Goal: Information Seeking & Learning: Learn about a topic

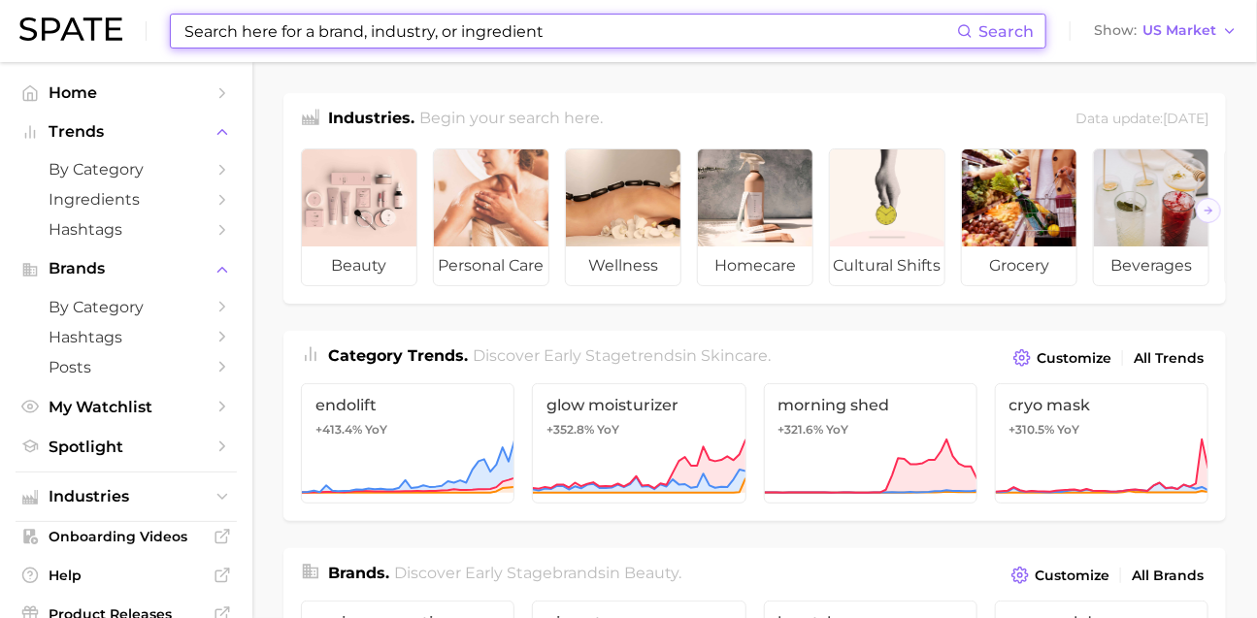
click at [528, 47] on input at bounding box center [569, 31] width 774 height 33
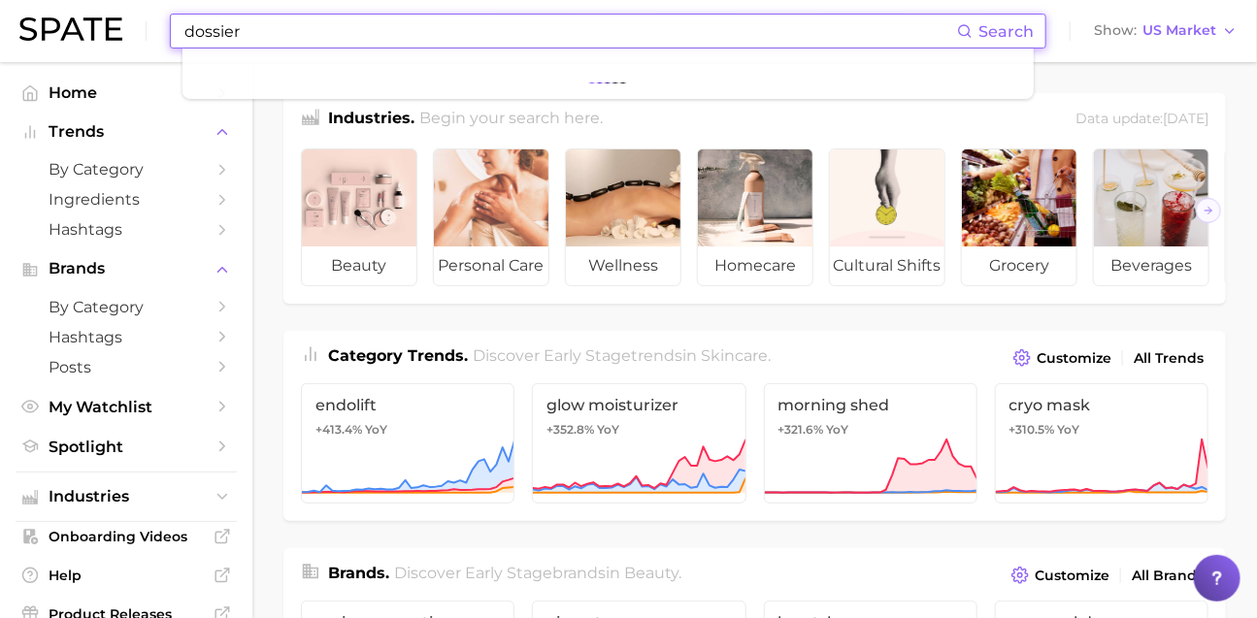
type input "dossier"
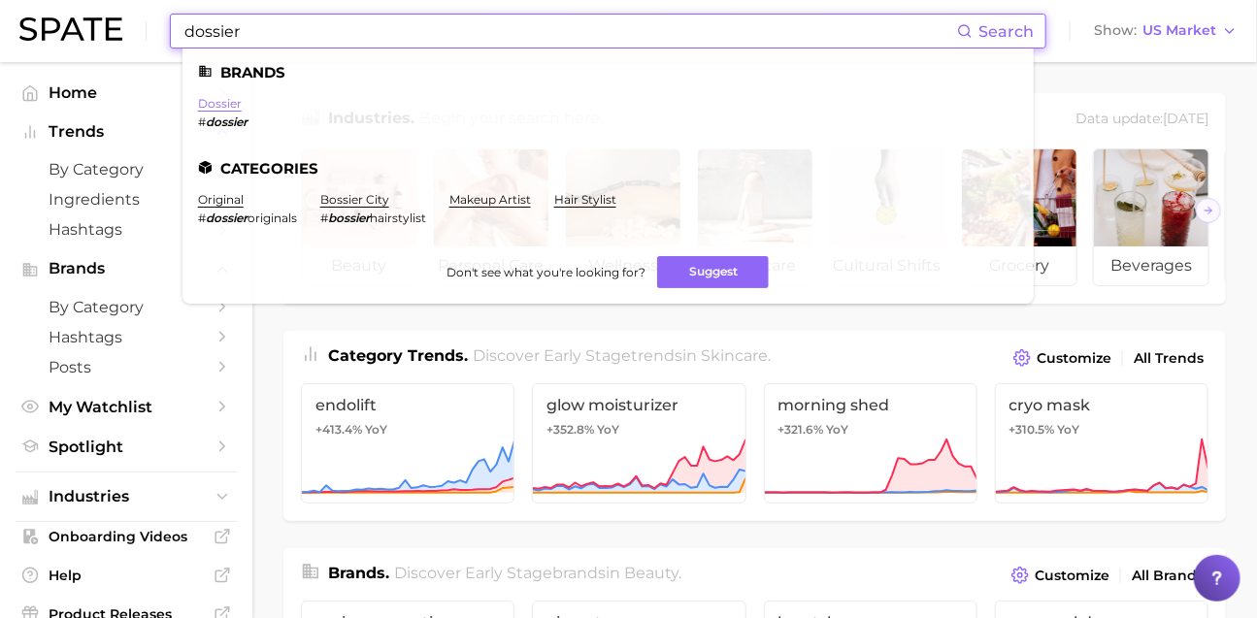
click at [242, 100] on link "dossier" at bounding box center [220, 103] width 44 height 15
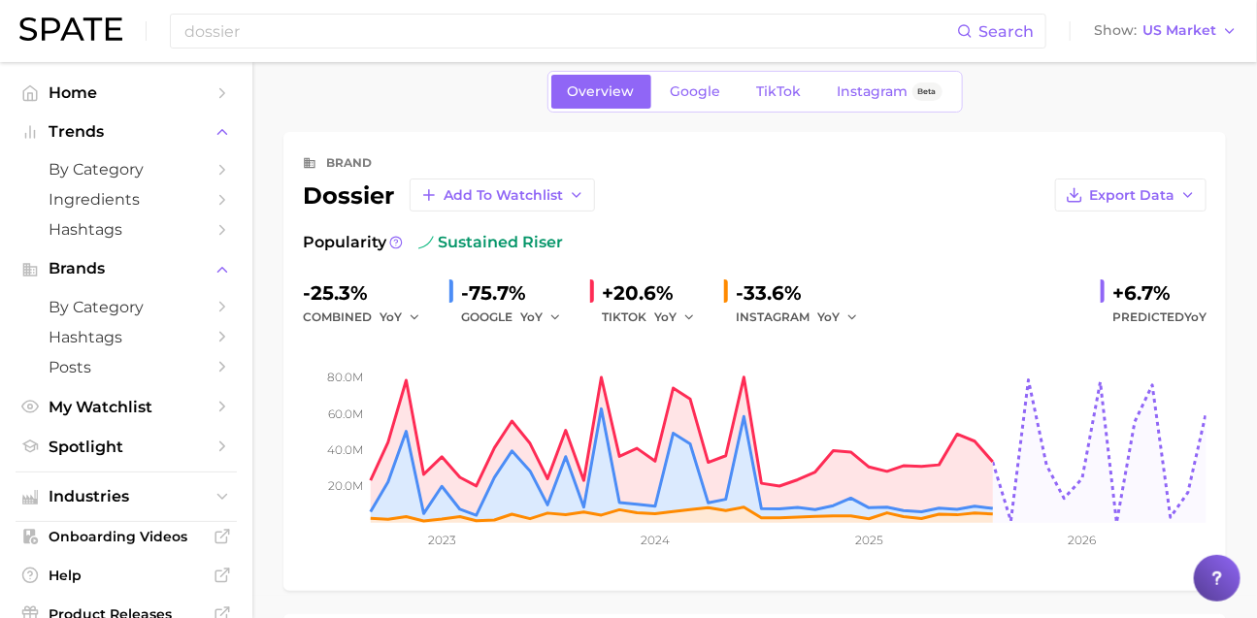
scroll to position [21, 0]
click at [1192, 34] on span "US Market" at bounding box center [1179, 30] width 74 height 11
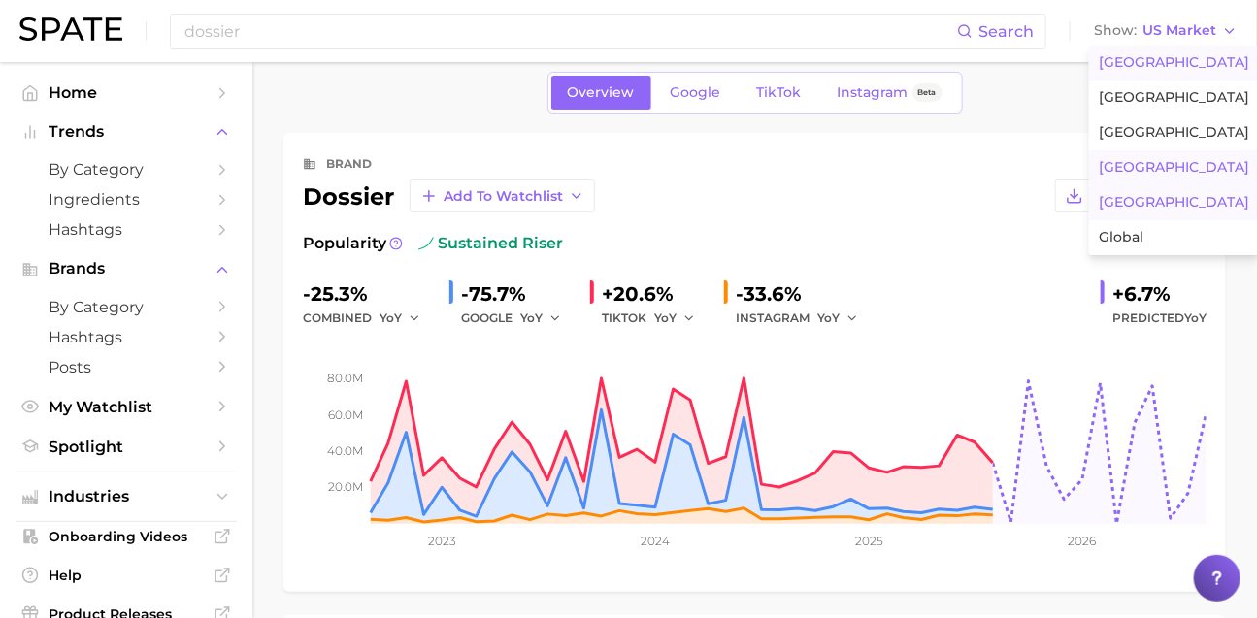
click at [1176, 185] on button "[GEOGRAPHIC_DATA]" at bounding box center [1174, 167] width 170 height 35
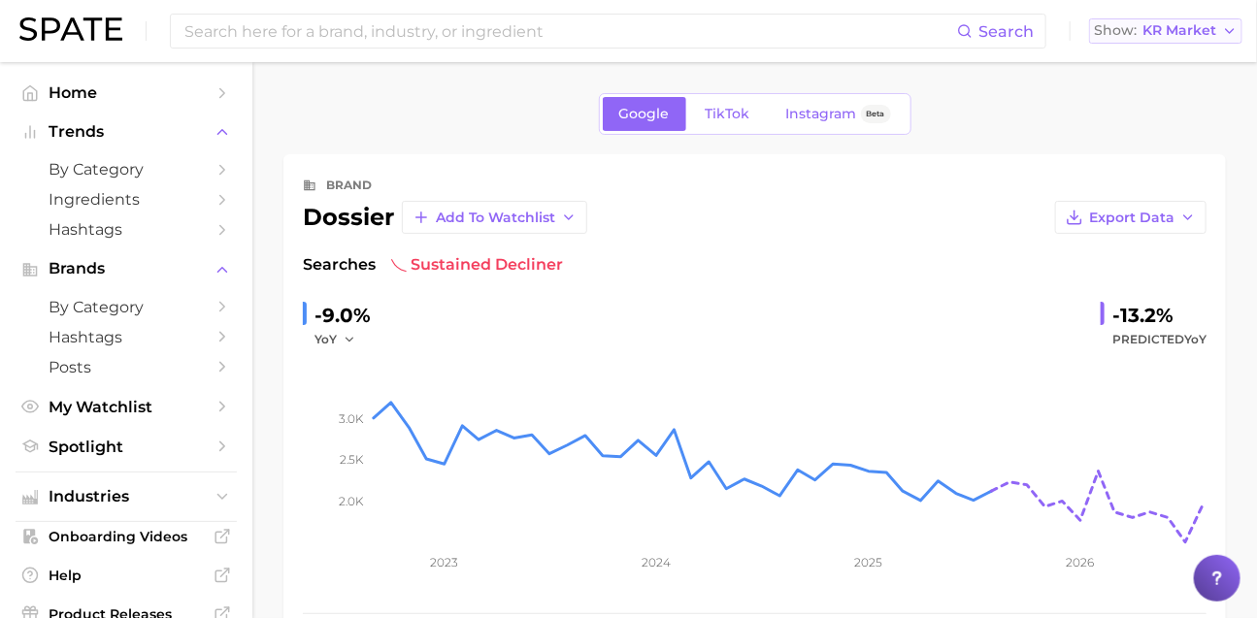
click at [1142, 34] on div "Show KR Market" at bounding box center [1155, 30] width 122 height 11
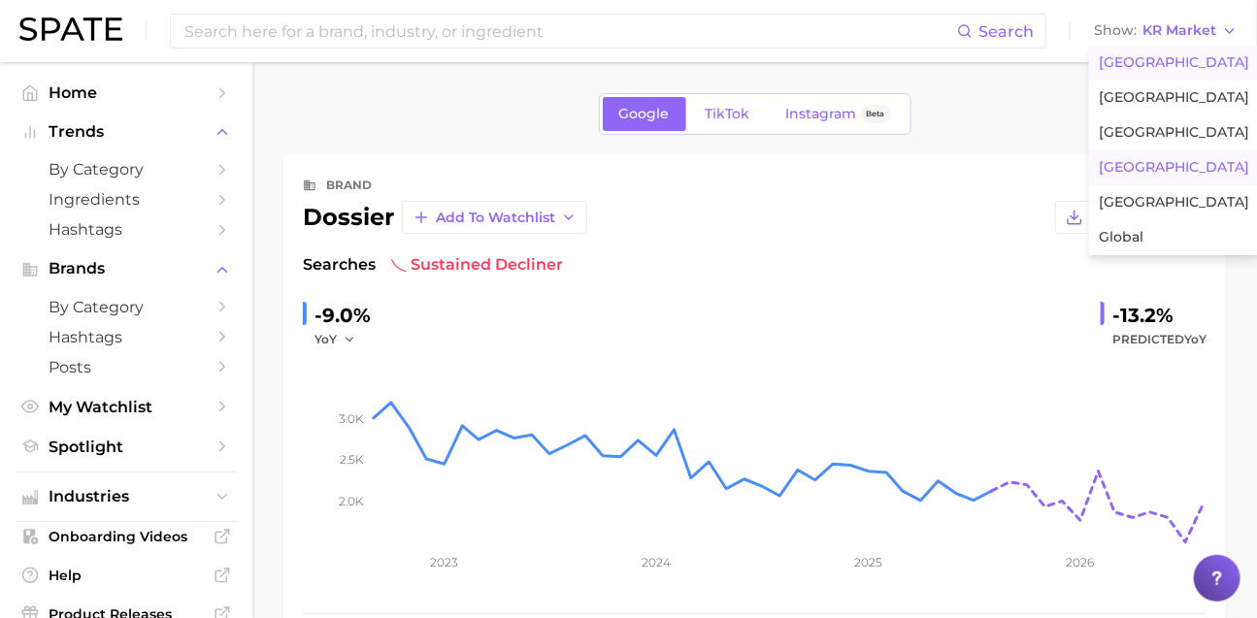
click at [1137, 64] on span "[GEOGRAPHIC_DATA]" at bounding box center [1173, 62] width 150 height 16
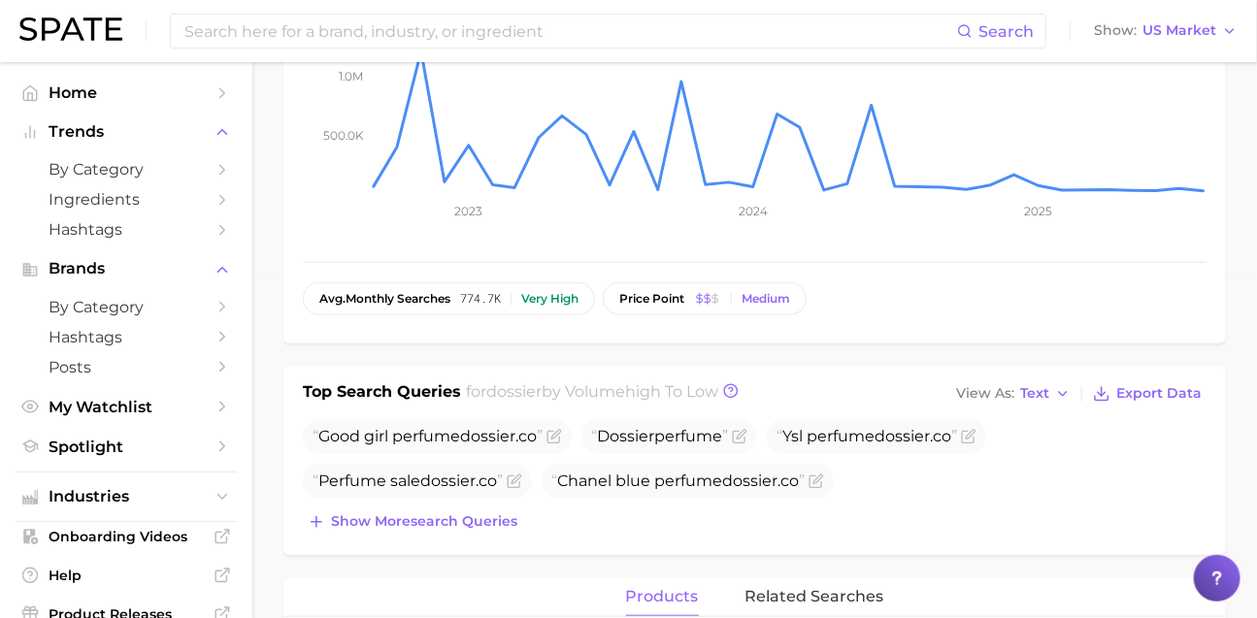
scroll to position [346, 0]
